Goal: Book appointment/travel/reservation

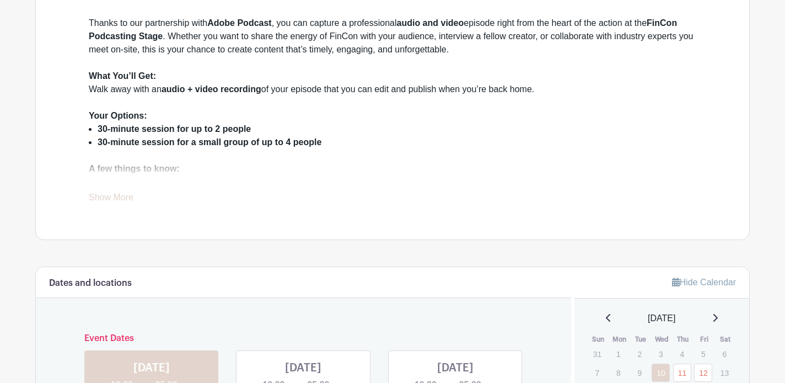
scroll to position [465, 0]
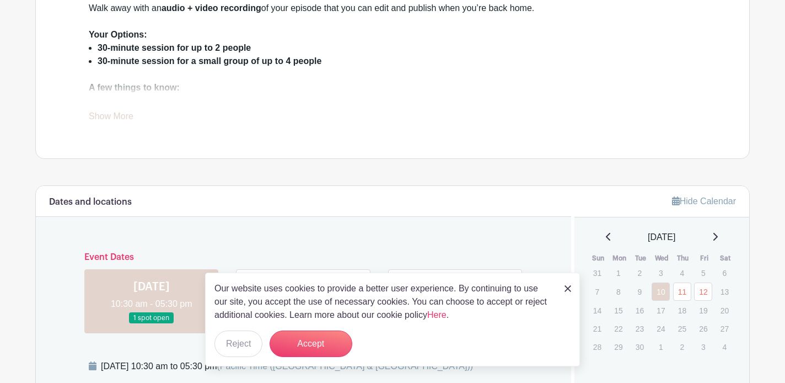
click at [120, 114] on link "Show More" at bounding box center [111, 118] width 45 height 14
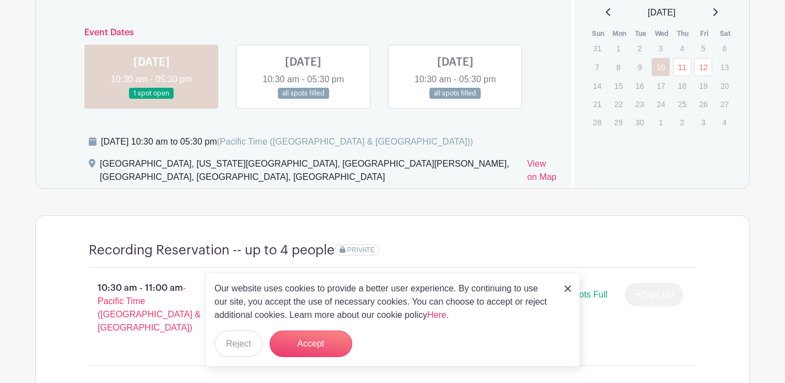
scroll to position [762, 0]
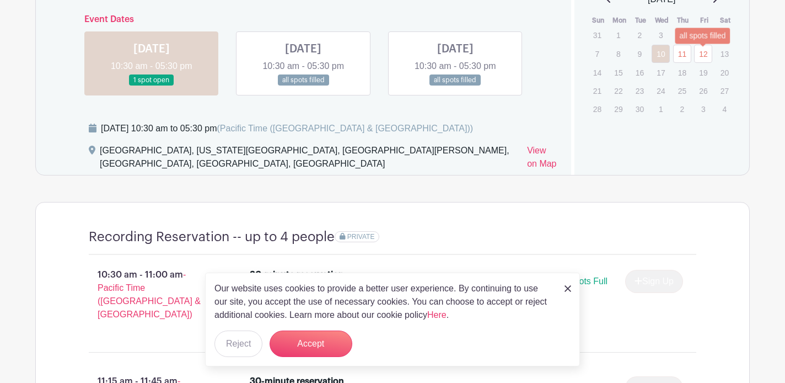
click at [703, 56] on link "12" at bounding box center [703, 54] width 18 height 18
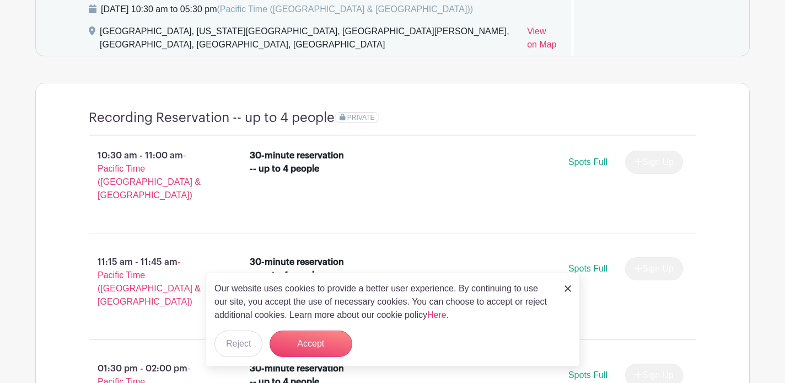
scroll to position [874, 0]
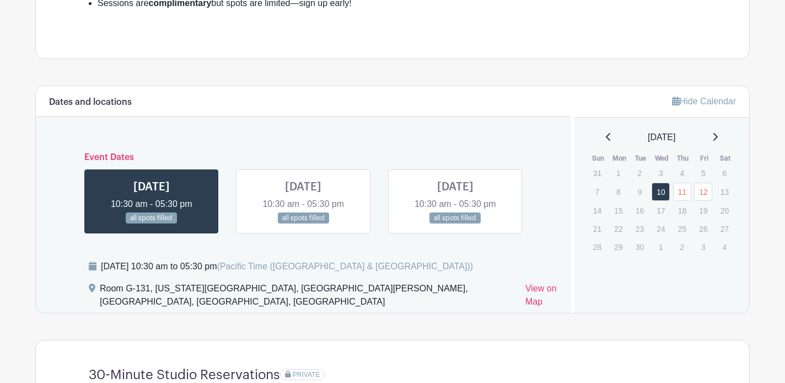
scroll to position [606, 0]
